Goal: Task Accomplishment & Management: Complete application form

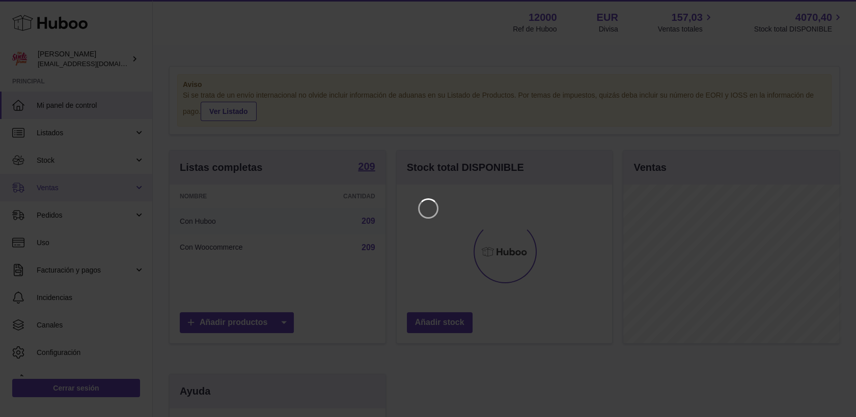
scroll to position [159, 218]
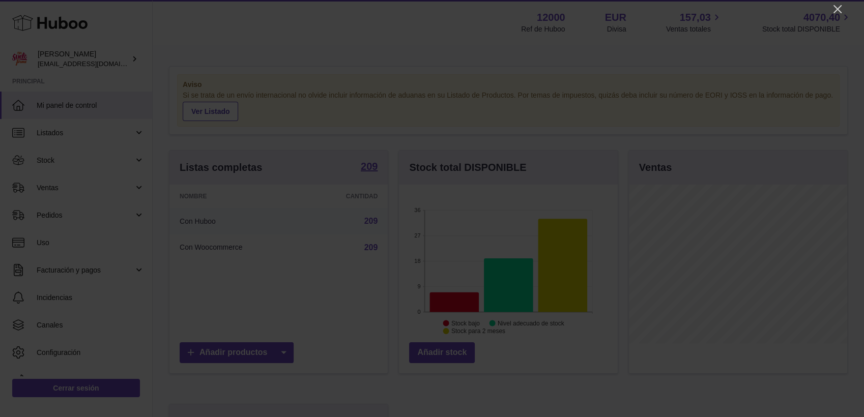
click at [836, 9] on icon "Close" at bounding box center [838, 9] width 12 height 12
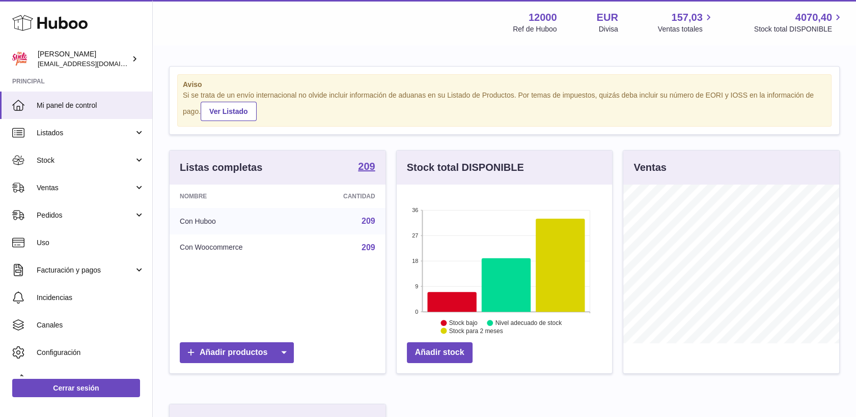
scroll to position [508864, 508807]
click at [46, 155] on link "Stock" at bounding box center [76, 160] width 152 height 27
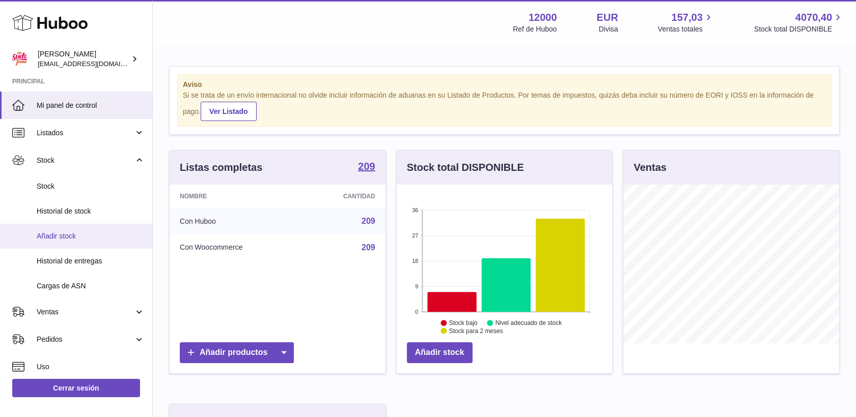
click at [65, 238] on span "Añadir stock" at bounding box center [91, 237] width 108 height 10
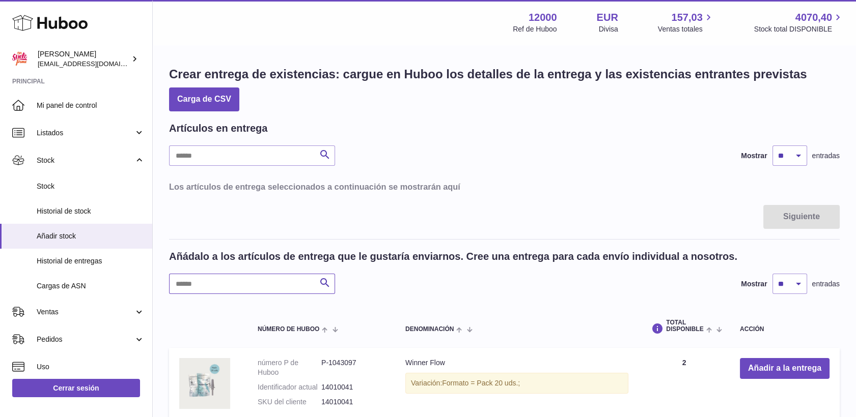
click at [252, 283] on input "text" at bounding box center [252, 284] width 166 height 20
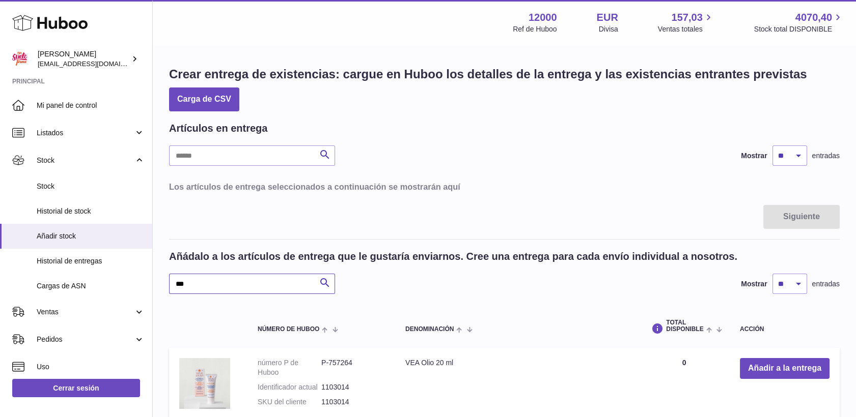
type input "***"
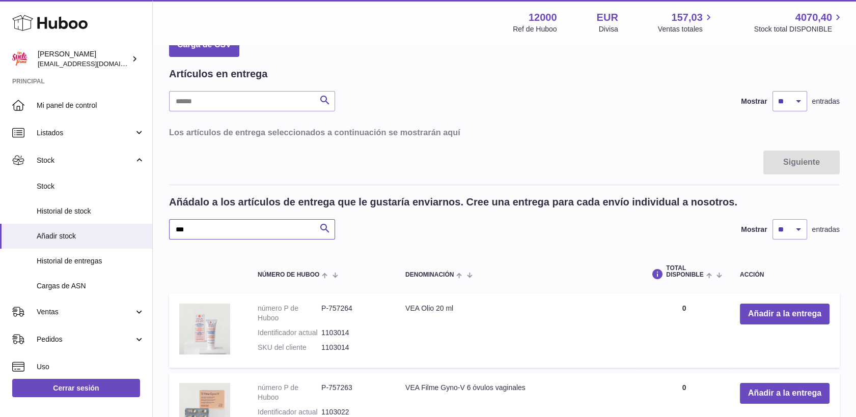
scroll to position [113, 0]
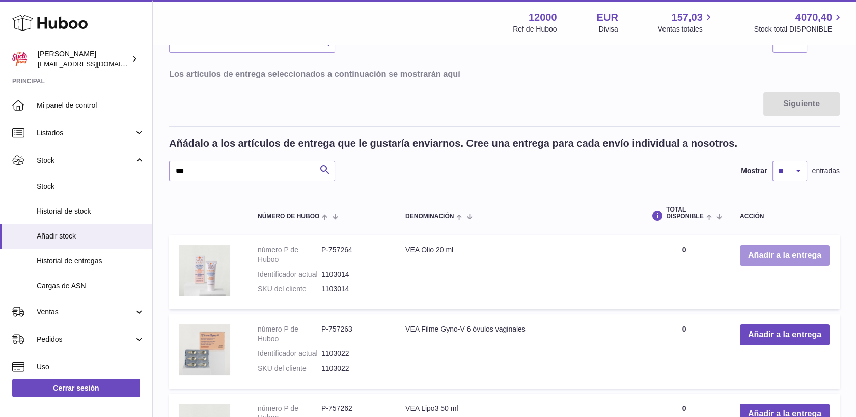
click at [773, 255] on button "Añadir a la entrega" at bounding box center [785, 255] width 90 height 21
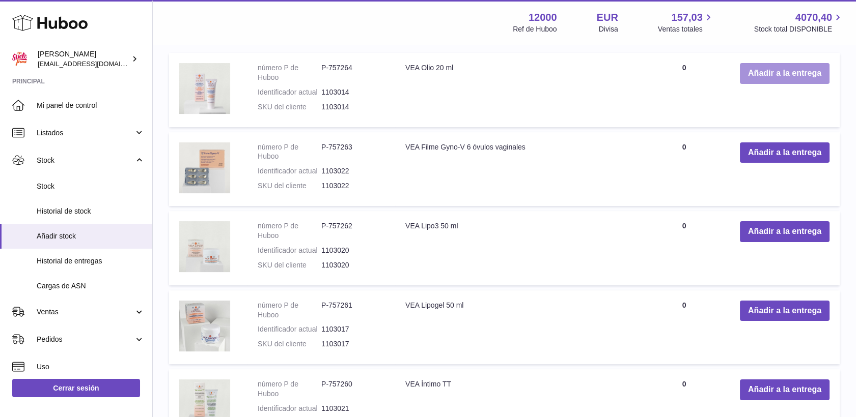
scroll to position [452, 0]
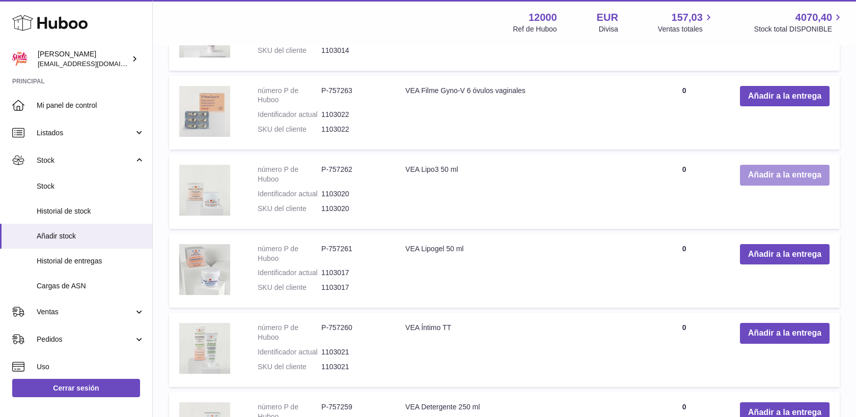
click at [776, 172] on button "Añadir a la entrega" at bounding box center [785, 175] width 90 height 21
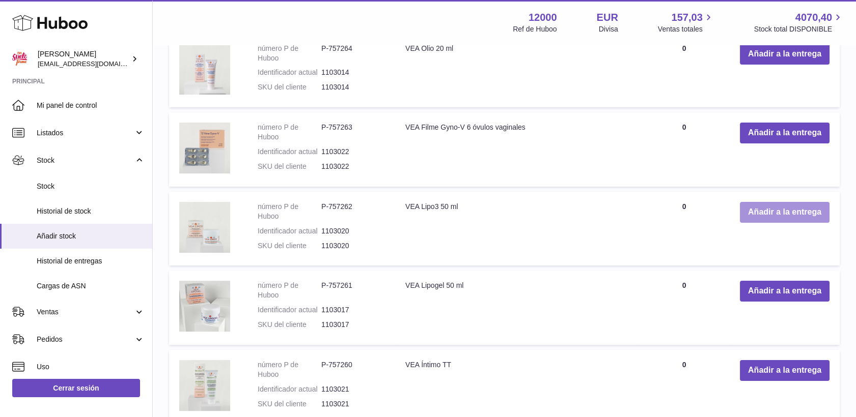
scroll to position [478, 0]
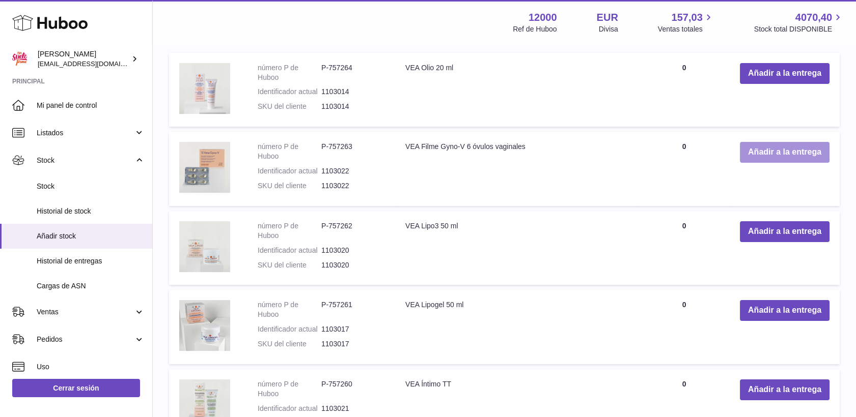
click at [803, 153] on button "Añadir a la entrega" at bounding box center [785, 152] width 90 height 21
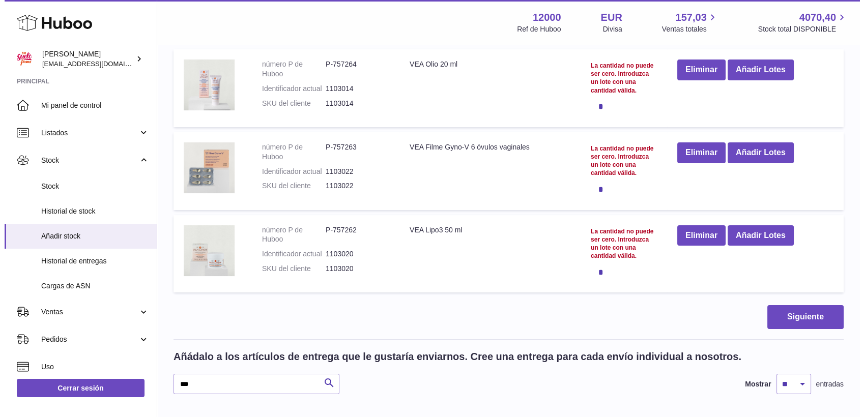
scroll to position [52, 0]
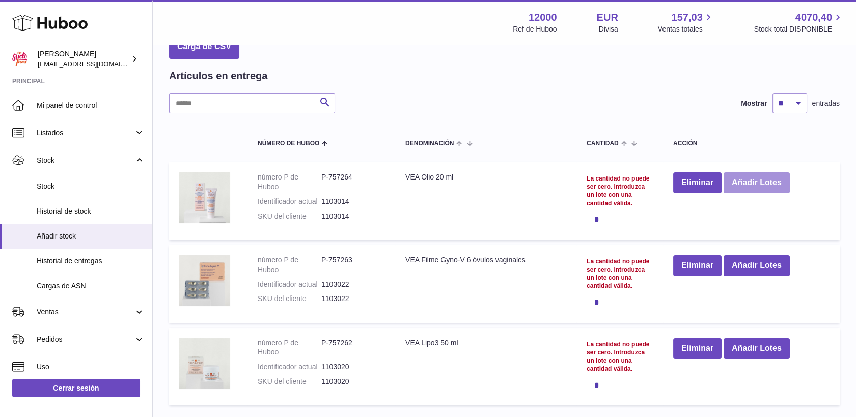
click at [748, 181] on button "Añadir Lotes" at bounding box center [756, 183] width 66 height 21
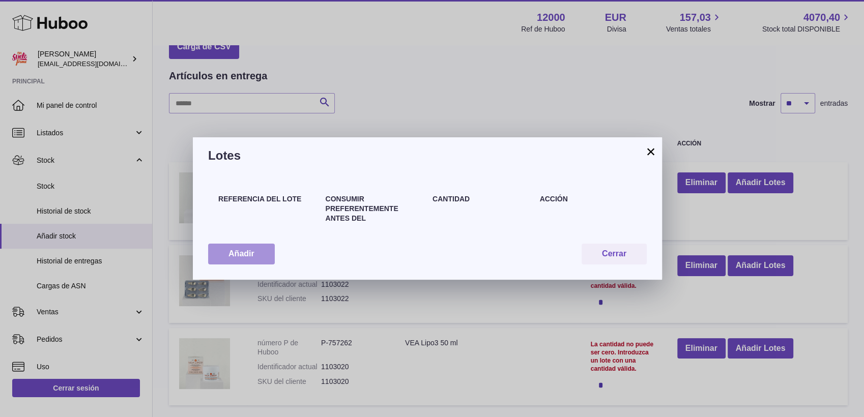
click at [239, 247] on button "Añadir" at bounding box center [241, 254] width 67 height 21
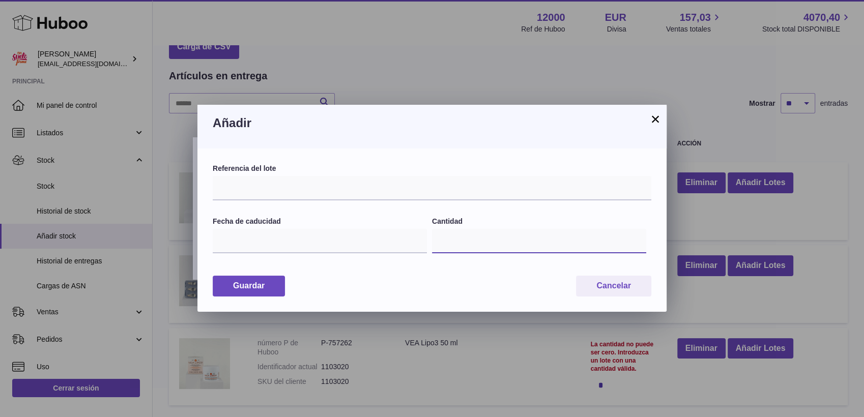
click at [472, 241] on input "*" at bounding box center [539, 241] width 214 height 24
type input "*"
click at [259, 191] on input "text" at bounding box center [432, 188] width 439 height 24
type input "*****"
click at [266, 237] on input "text" at bounding box center [320, 241] width 214 height 24
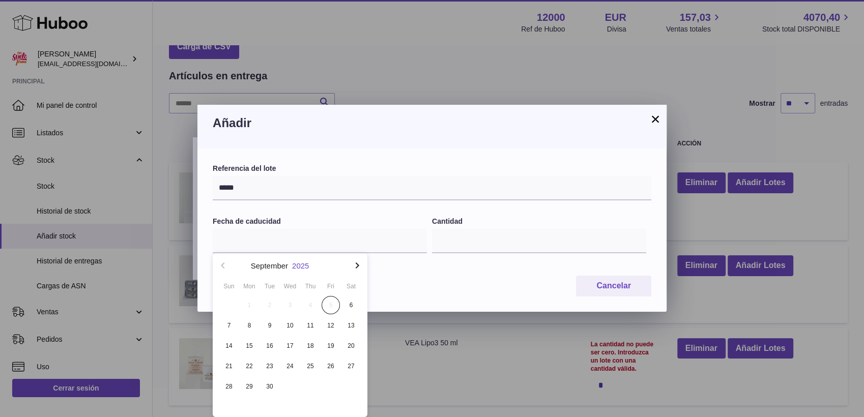
click at [308, 263] on button "2025" at bounding box center [300, 266] width 17 height 8
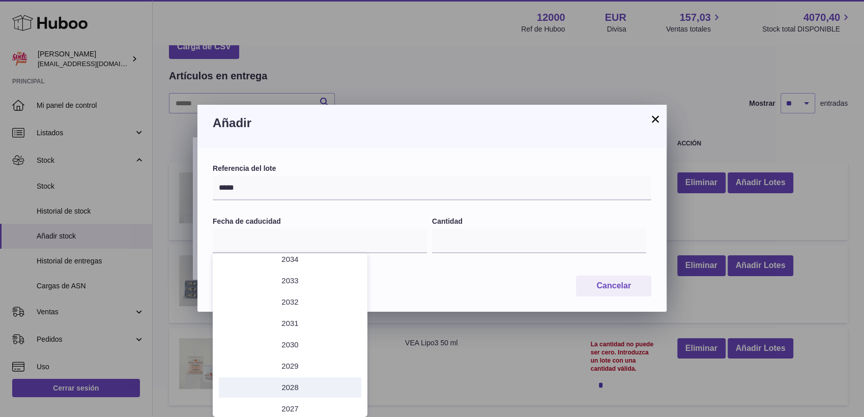
scroll to position [57, 0]
click at [296, 379] on li "2027" at bounding box center [290, 382] width 143 height 20
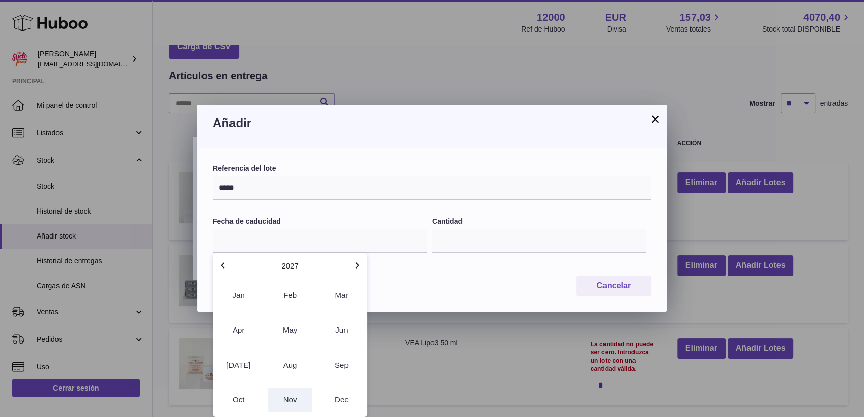
click at [295, 401] on button "Nov" at bounding box center [289, 400] width 43 height 24
click at [271, 389] on span "30" at bounding box center [270, 387] width 18 height 18
type input "**********"
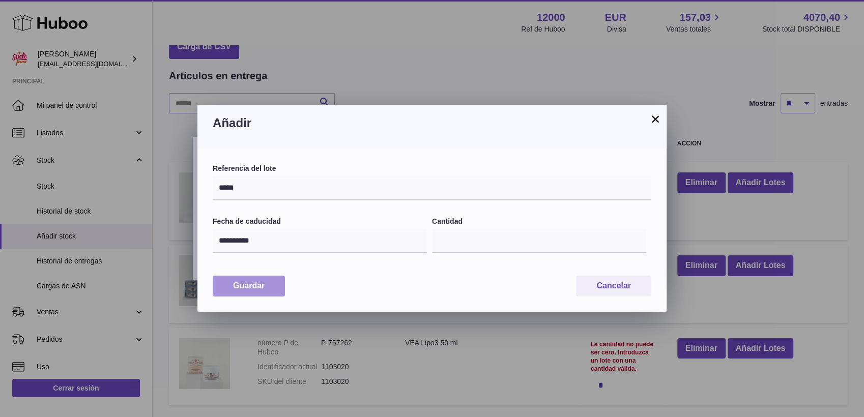
click at [270, 290] on button "Guardar" at bounding box center [249, 286] width 72 height 21
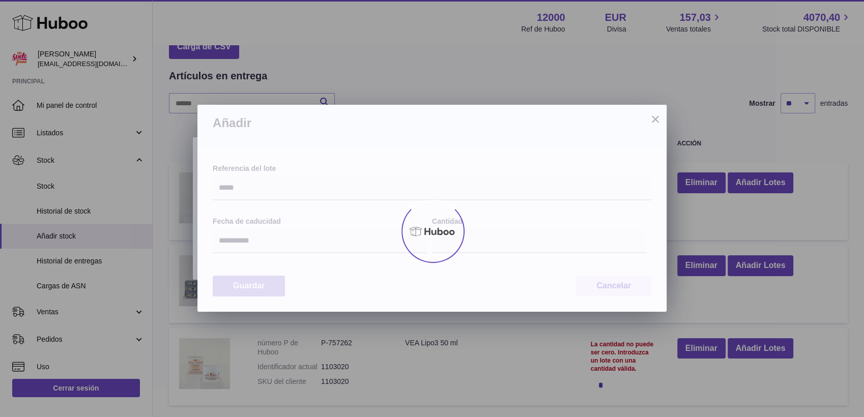
type input "*"
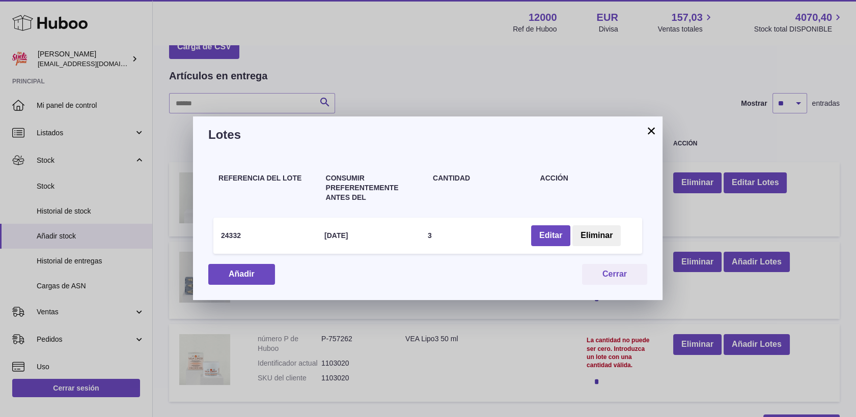
click at [653, 128] on button "×" at bounding box center [651, 131] width 12 height 12
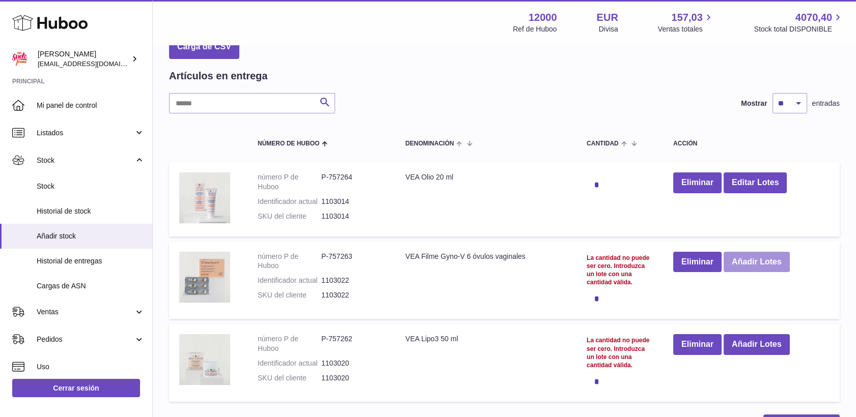
click at [749, 259] on button "Añadir Lotes" at bounding box center [756, 262] width 66 height 21
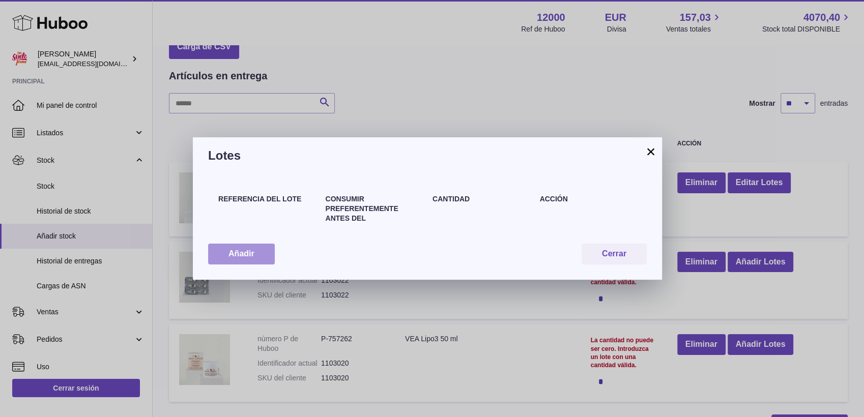
click at [240, 255] on button "Añadir" at bounding box center [241, 254] width 67 height 21
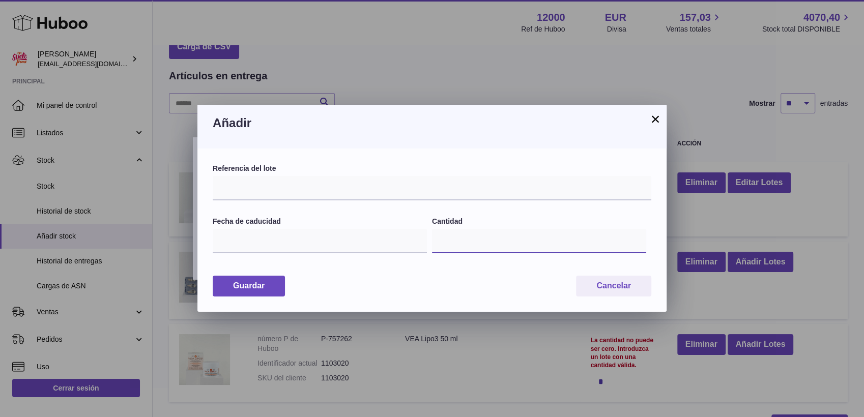
click at [451, 246] on input "*" at bounding box center [539, 241] width 214 height 24
type input "**"
click at [328, 179] on input "text" at bounding box center [432, 188] width 439 height 24
type input "*********"
click at [250, 248] on input "text" at bounding box center [320, 241] width 214 height 24
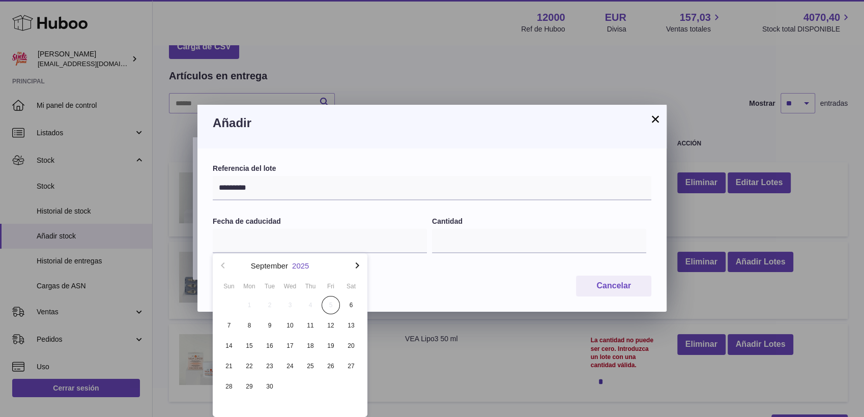
click at [304, 267] on button "2025" at bounding box center [300, 266] width 17 height 8
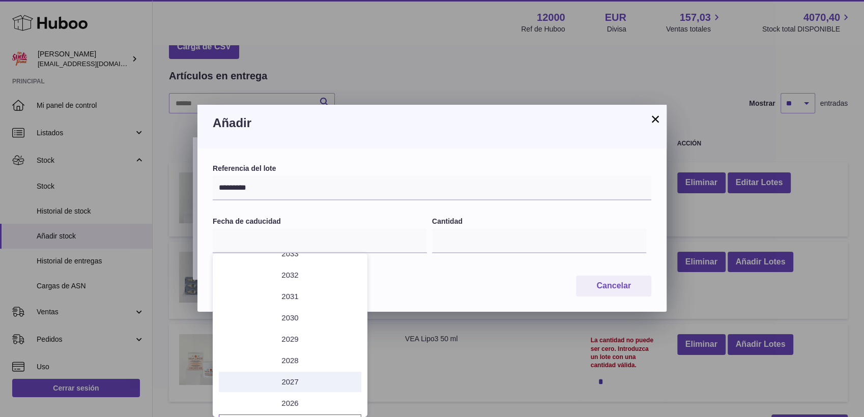
click at [289, 382] on li "2027" at bounding box center [290, 382] width 143 height 20
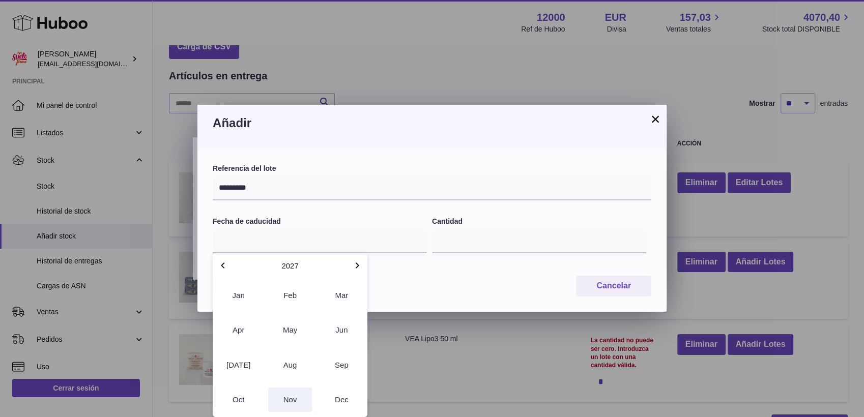
click at [295, 404] on button "Nov" at bounding box center [289, 400] width 43 height 24
click at [274, 390] on span "30" at bounding box center [270, 387] width 18 height 18
type input "**********"
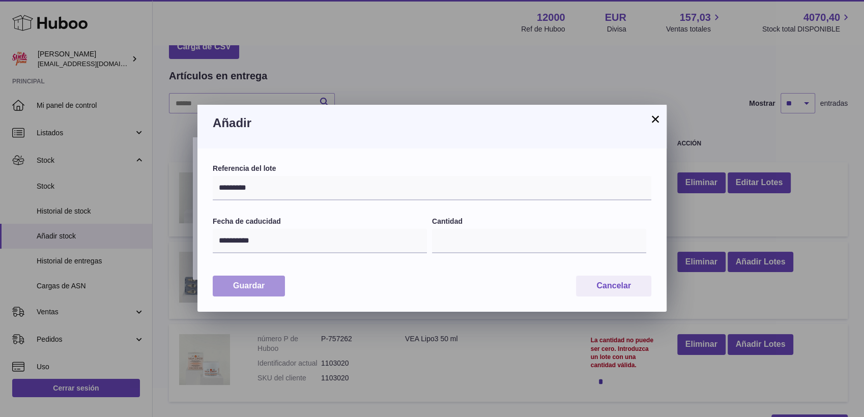
click at [255, 285] on button "Guardar" at bounding box center [249, 286] width 72 height 21
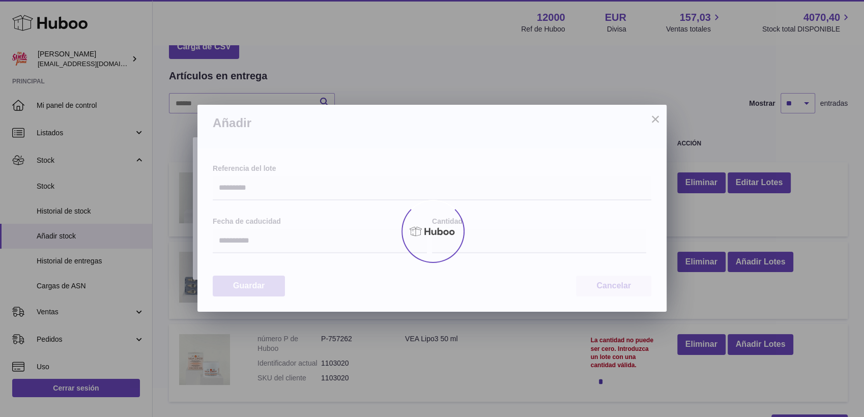
type input "**"
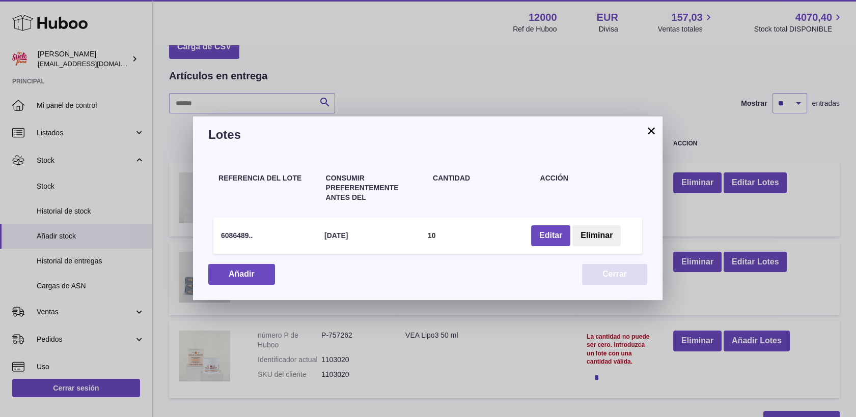
click at [604, 278] on button "Cerrar" at bounding box center [614, 274] width 65 height 21
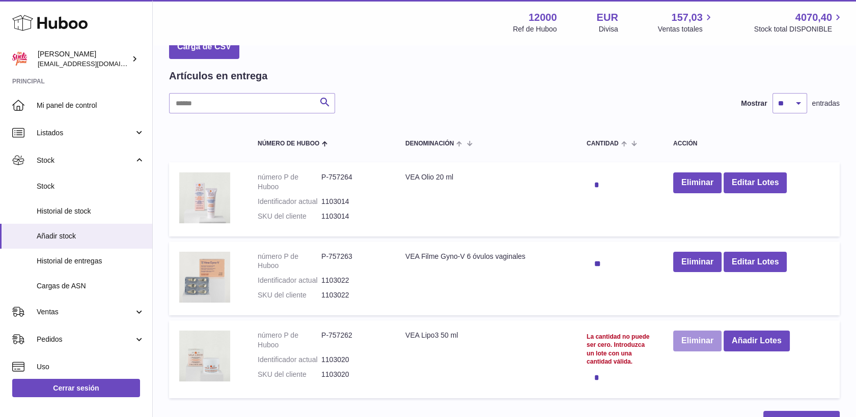
click at [683, 340] on button "Eliminar" at bounding box center [697, 341] width 48 height 21
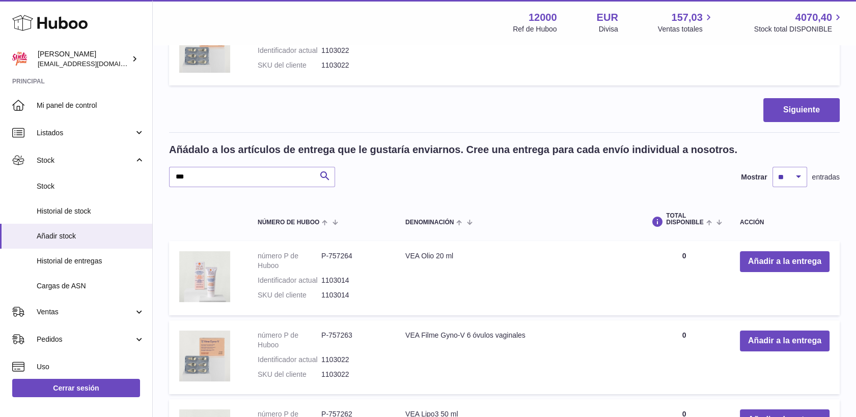
scroll to position [452, 0]
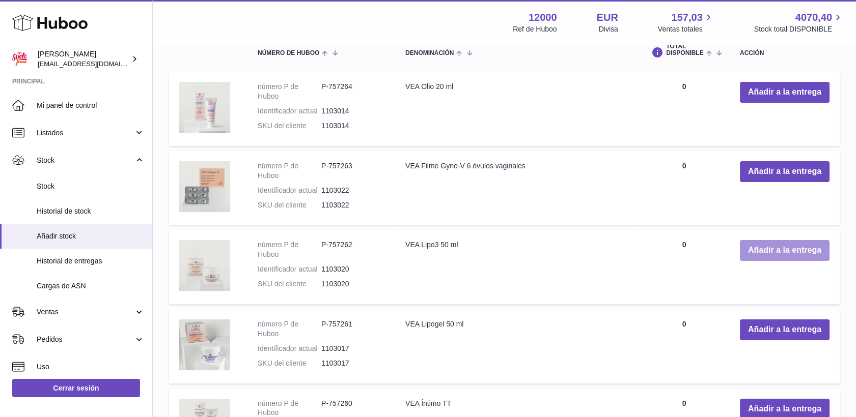
click at [765, 247] on button "Añadir a la entrega" at bounding box center [785, 250] width 90 height 21
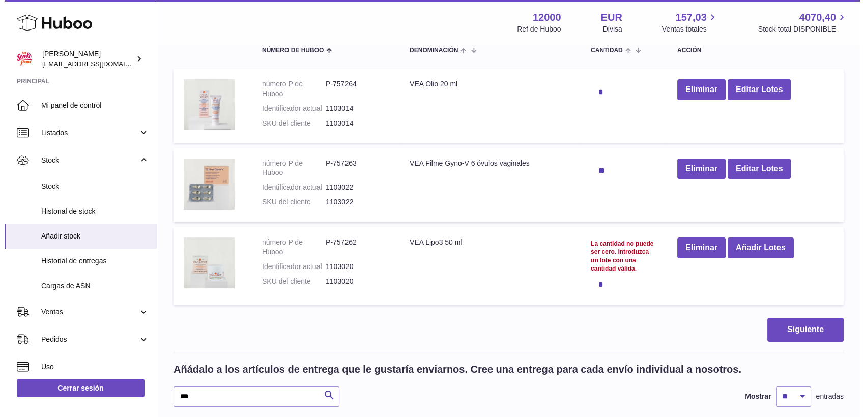
scroll to position [139, 0]
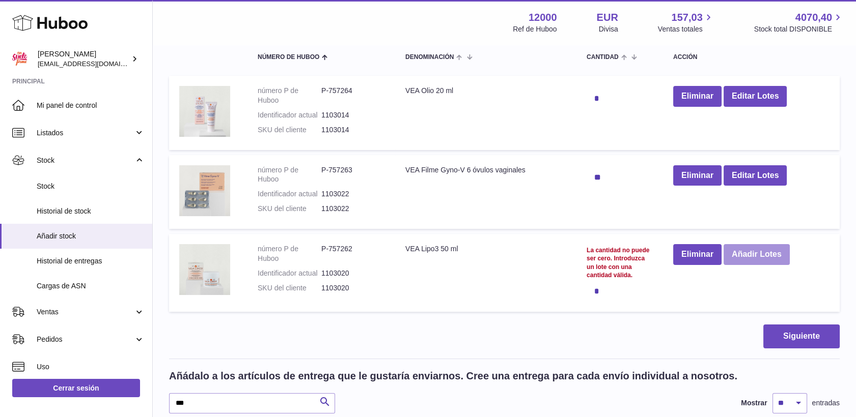
click at [743, 255] on button "Añadir Lotes" at bounding box center [756, 254] width 66 height 21
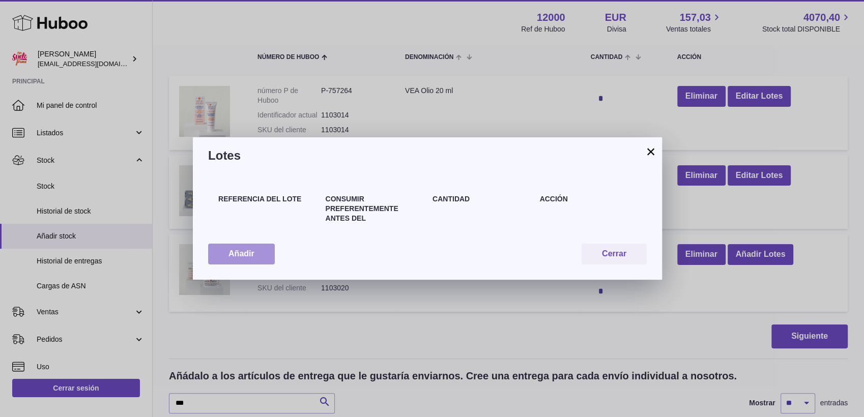
click at [253, 255] on button "Añadir" at bounding box center [241, 254] width 67 height 21
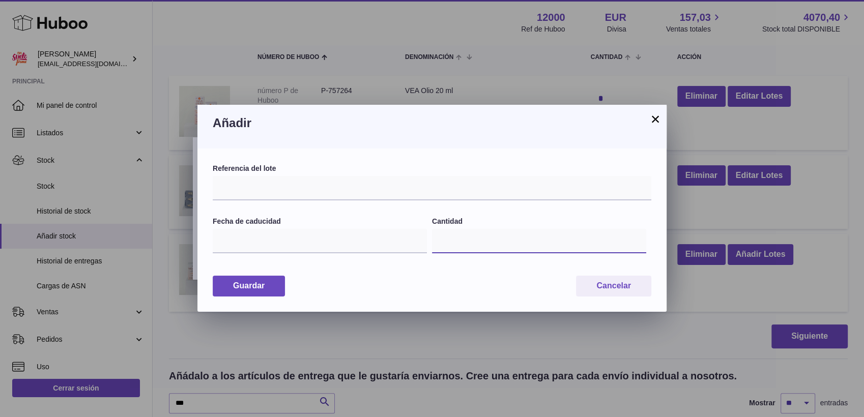
drag, startPoint x: 452, startPoint y: 242, endPoint x: 451, endPoint y: 237, distance: 5.6
click at [452, 241] on input "*" at bounding box center [539, 241] width 214 height 24
type input "*"
click at [309, 247] on input "text" at bounding box center [320, 241] width 214 height 24
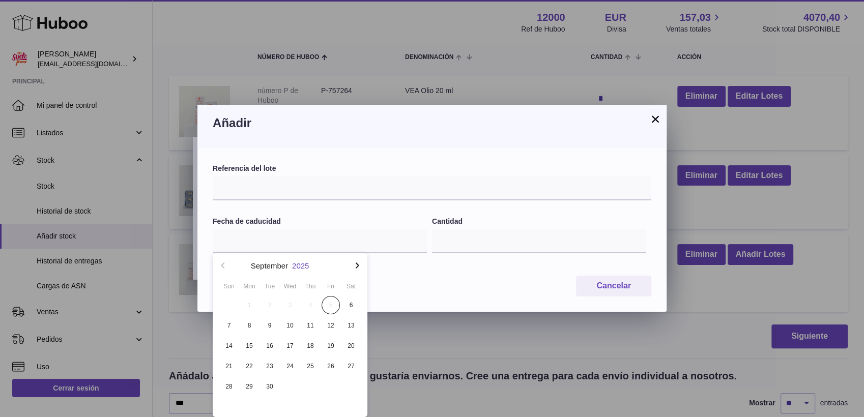
click at [303, 269] on button "2025" at bounding box center [300, 266] width 17 height 8
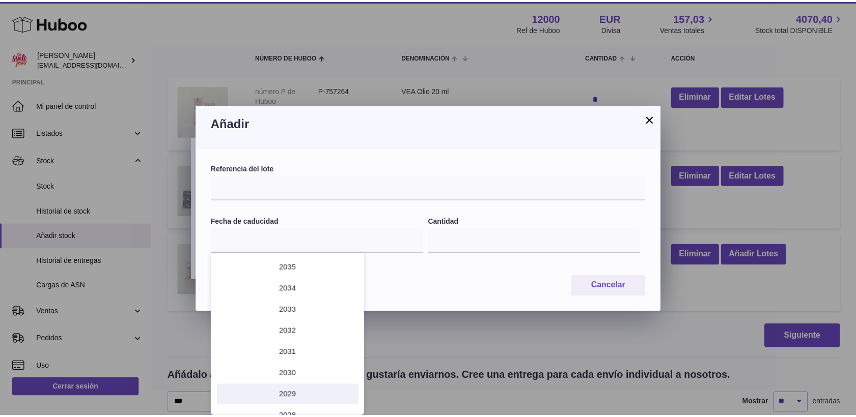
scroll to position [78, 0]
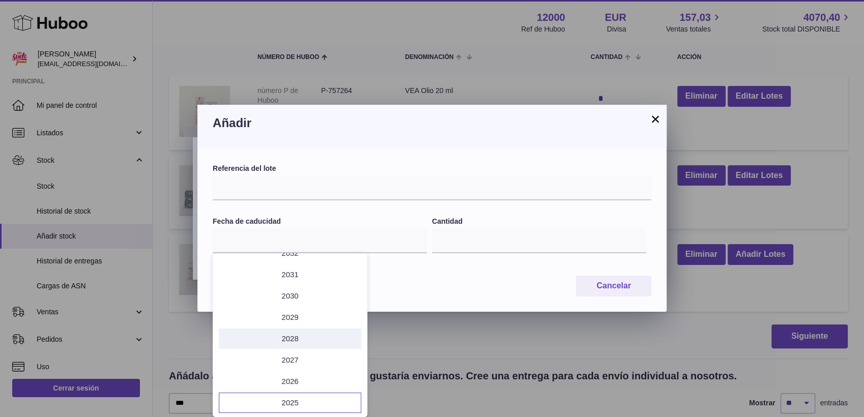
click at [292, 336] on li "2028" at bounding box center [290, 339] width 143 height 20
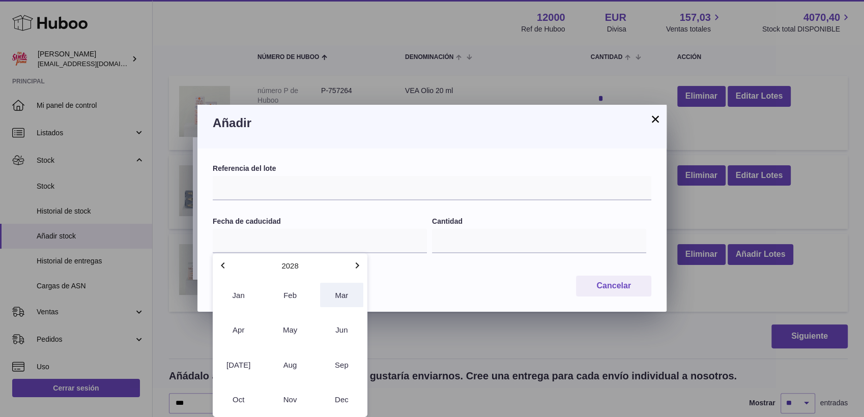
click at [338, 295] on button "Mar" at bounding box center [341, 295] width 43 height 24
click at [333, 387] on span "31" at bounding box center [331, 387] width 18 height 18
type input "**********"
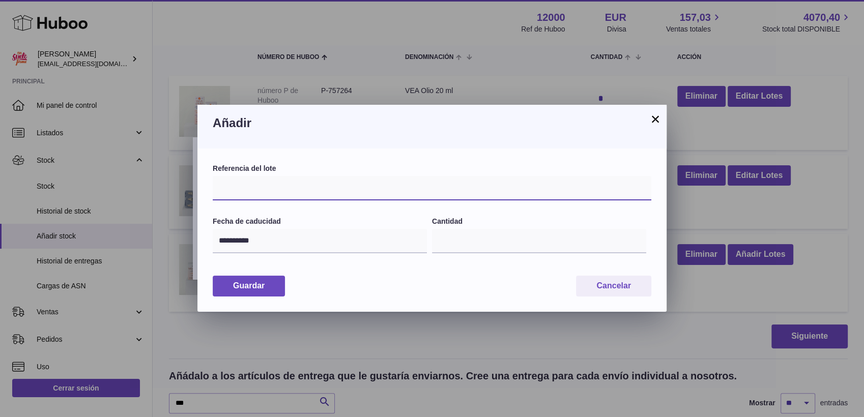
click at [284, 181] on input "text" at bounding box center [432, 188] width 439 height 24
type input "*****"
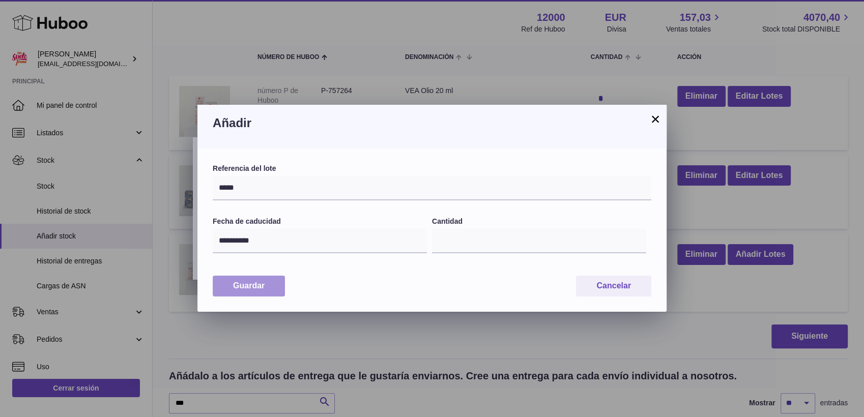
click at [242, 285] on button "Guardar" at bounding box center [249, 286] width 72 height 21
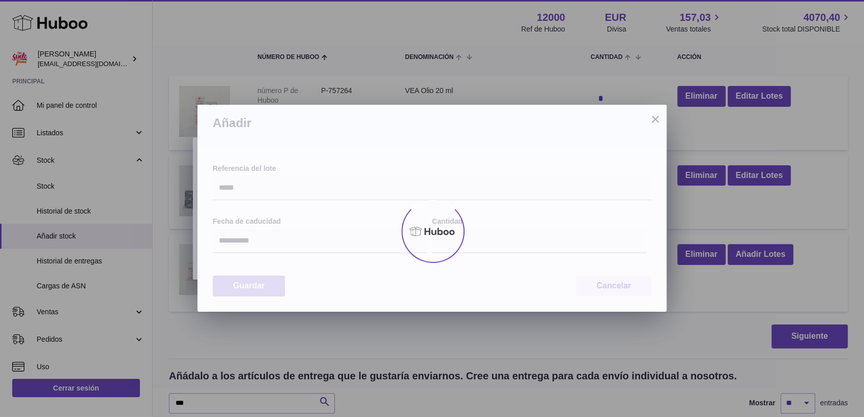
type input "*"
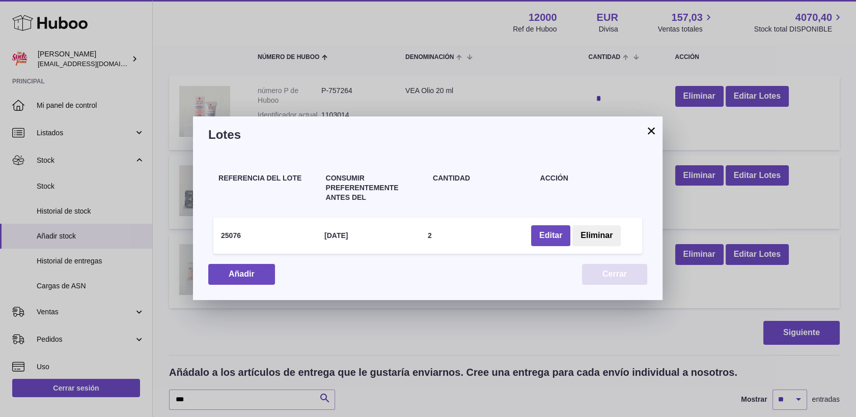
click at [611, 273] on button "Cerrar" at bounding box center [614, 274] width 65 height 21
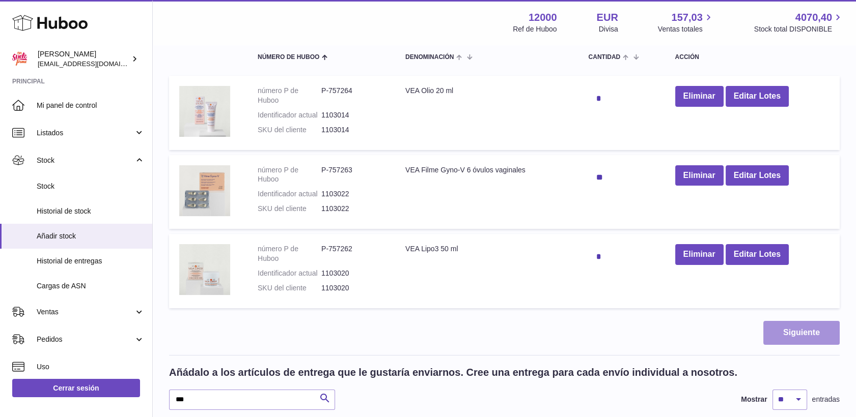
click at [802, 335] on button "Siguiente" at bounding box center [801, 333] width 76 height 24
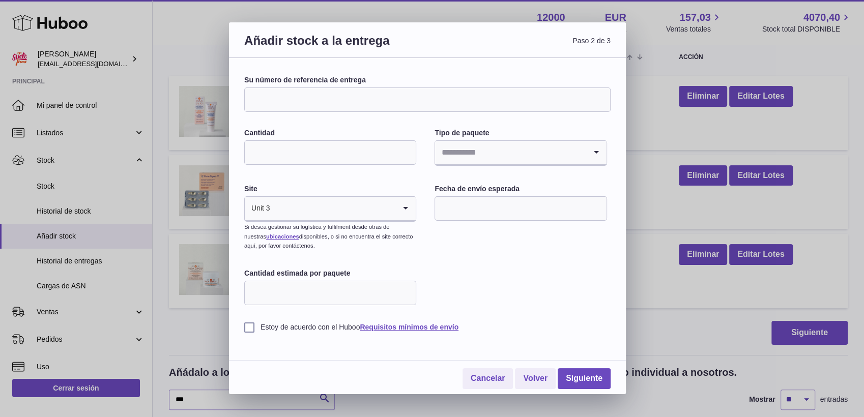
click at [380, 95] on input "Su número de referencia de entrega" at bounding box center [427, 100] width 366 height 24
type input "*****"
click at [259, 156] on input "Cantidad" at bounding box center [330, 152] width 172 height 24
type input "*"
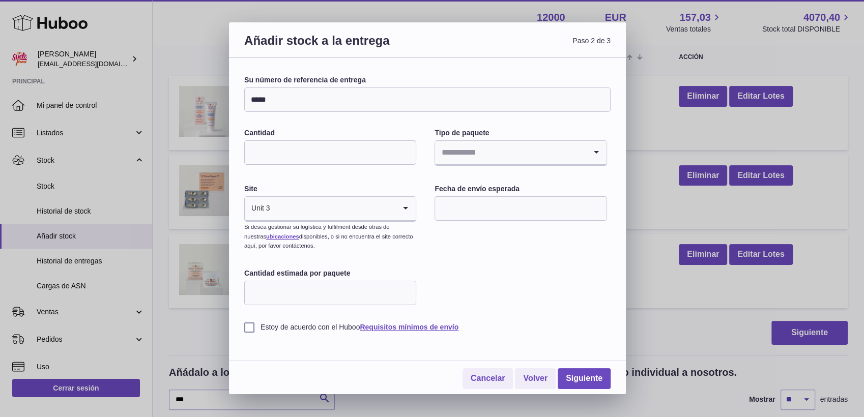
click at [455, 158] on input "Search for option" at bounding box center [510, 152] width 151 height 23
click at [456, 184] on li "Desconocido" at bounding box center [521, 180] width 170 height 20
click at [470, 212] on input "text" at bounding box center [521, 208] width 172 height 24
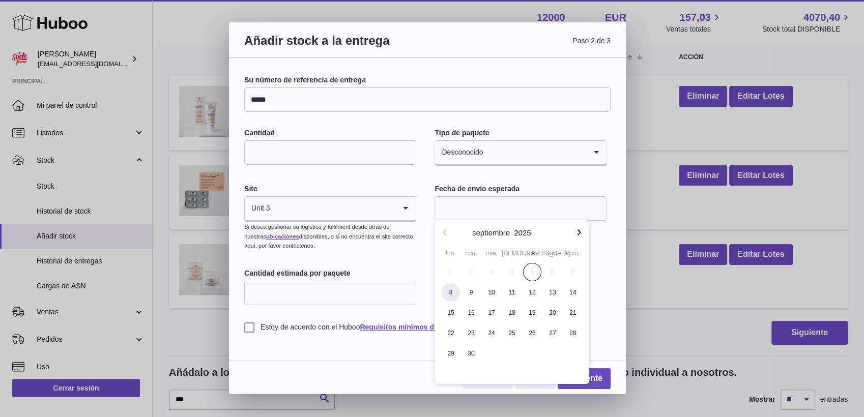
click at [454, 294] on span "8" at bounding box center [451, 293] width 18 height 18
type input "**********"
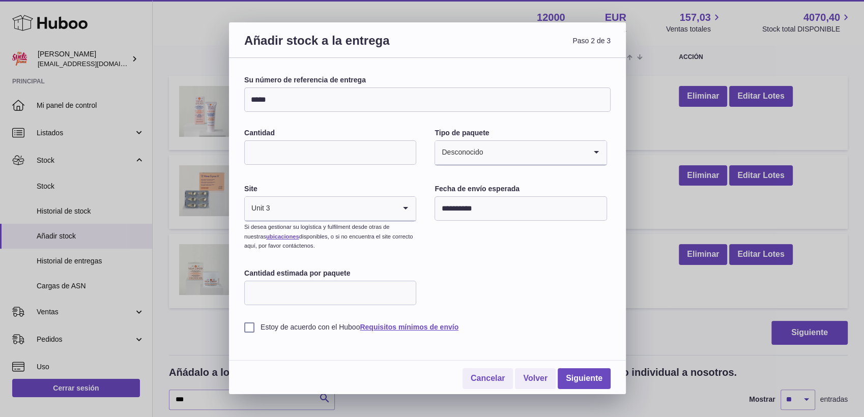
click at [251, 326] on label "Estoy de acuerdo con el Huboo Requisitos mínimos de envío" at bounding box center [427, 328] width 366 height 10
click at [588, 377] on link "Siguiente" at bounding box center [584, 379] width 53 height 21
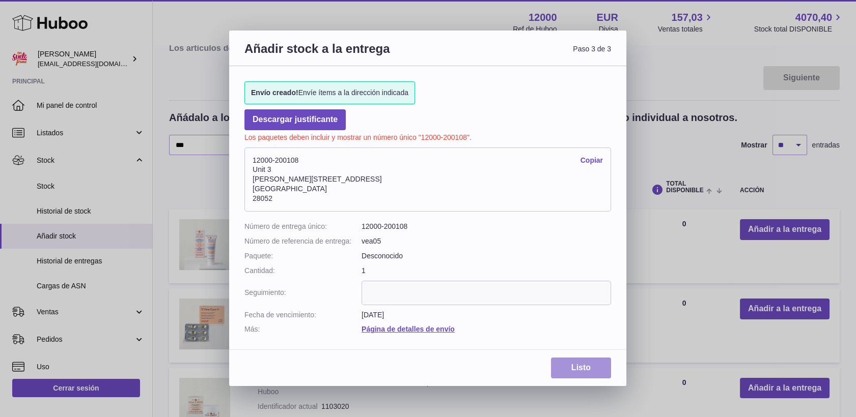
click at [566, 364] on link "Listo" at bounding box center [581, 368] width 60 height 21
